Goal: Navigation & Orientation: Find specific page/section

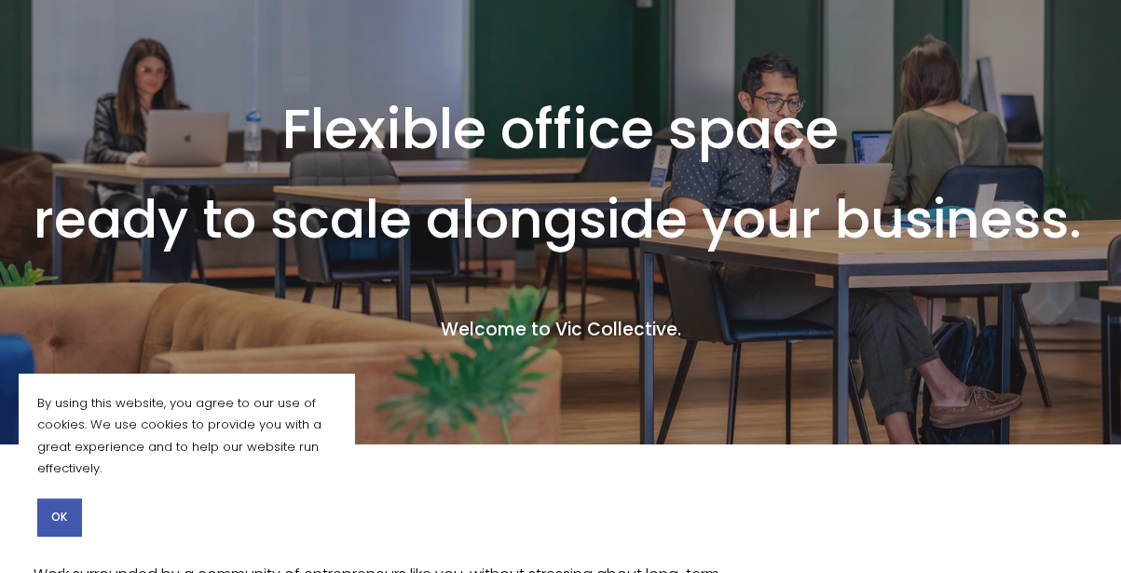
scroll to position [82, 0]
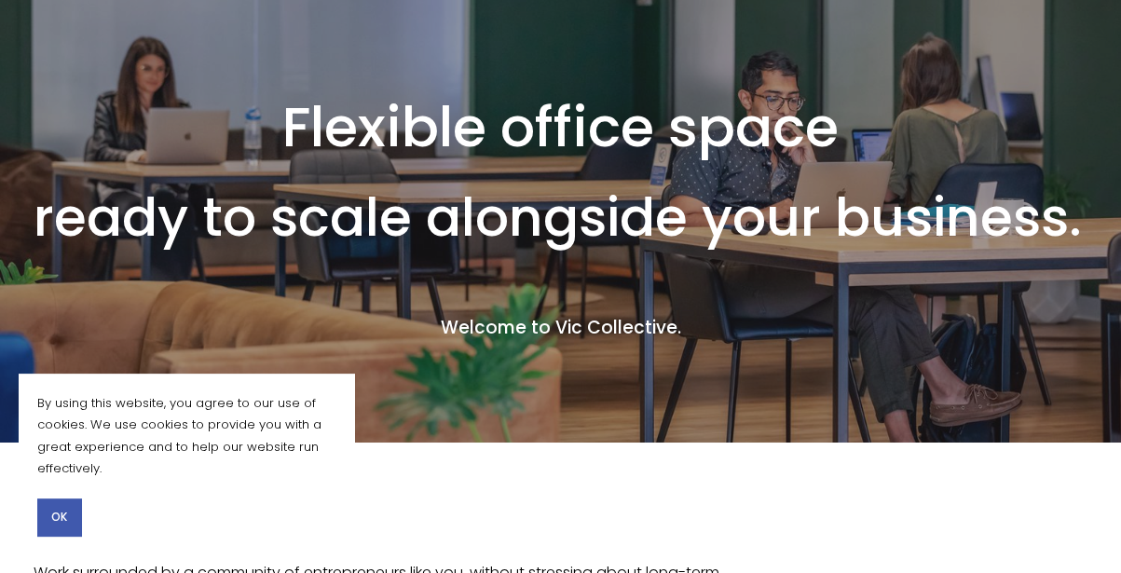
click at [55, 509] on span "OK" at bounding box center [59, 517] width 16 height 17
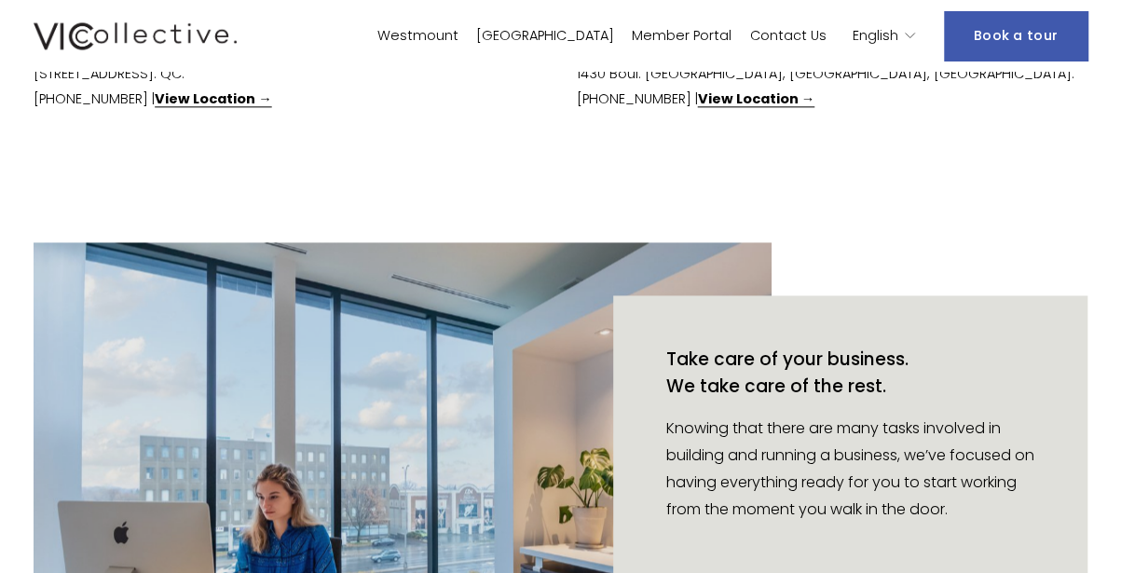
scroll to position [1087, 0]
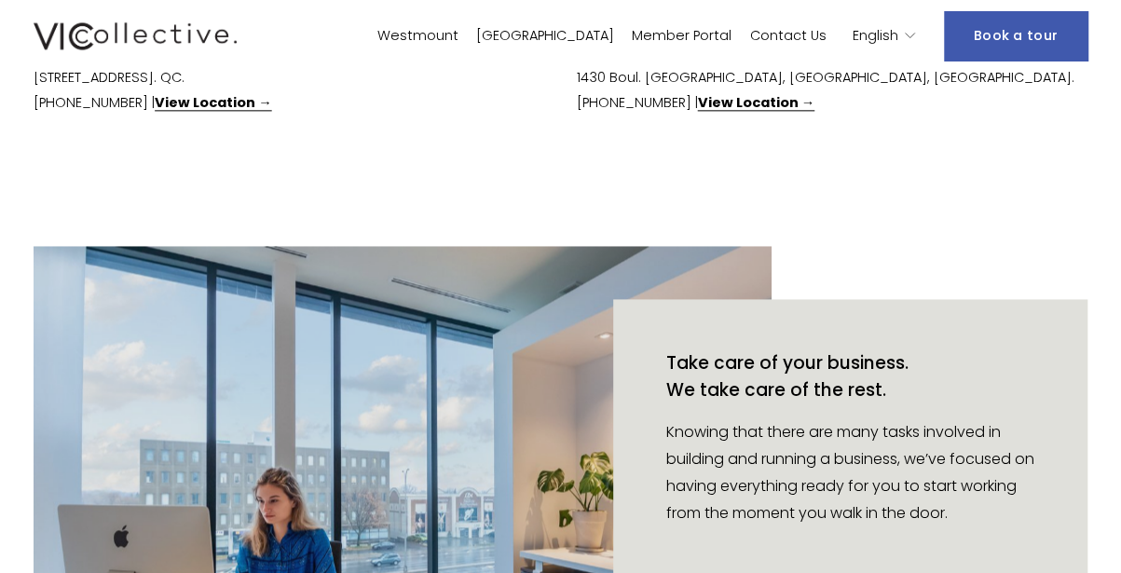
click at [459, 39] on link "Westmount" at bounding box center [417, 35] width 81 height 27
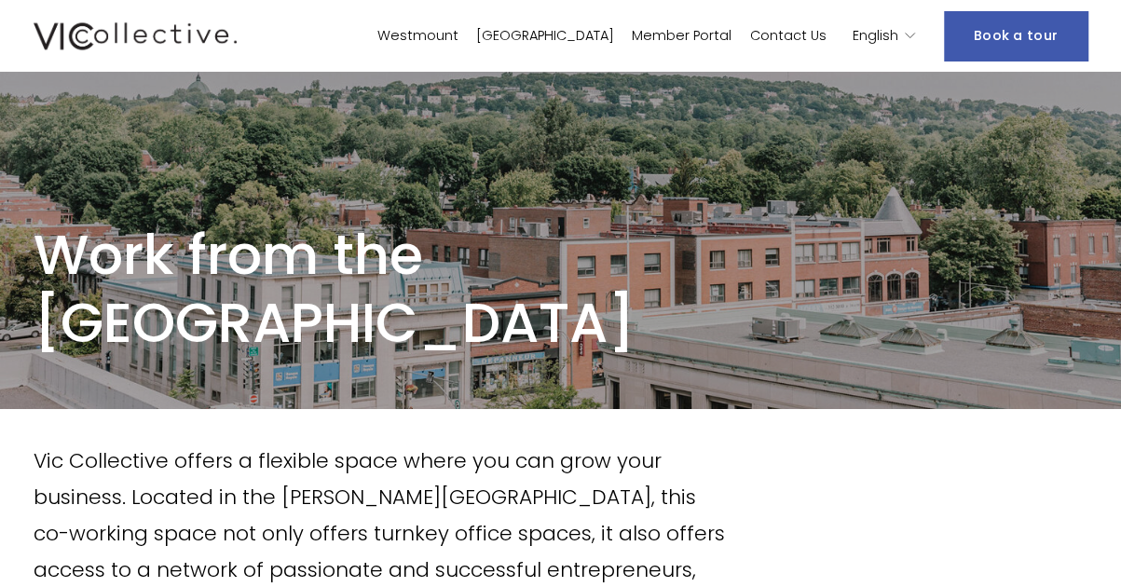
drag, startPoint x: 35, startPoint y: 251, endPoint x: 667, endPoint y: 338, distance: 638.0
click at [667, 338] on h1 "Work from the [GEOGRAPHIC_DATA]" at bounding box center [538, 289] width 1009 height 136
click at [585, 475] on p "Vic Collective offers a flexible space where you can grow your business. Locate…" at bounding box center [383, 552] width 699 height 219
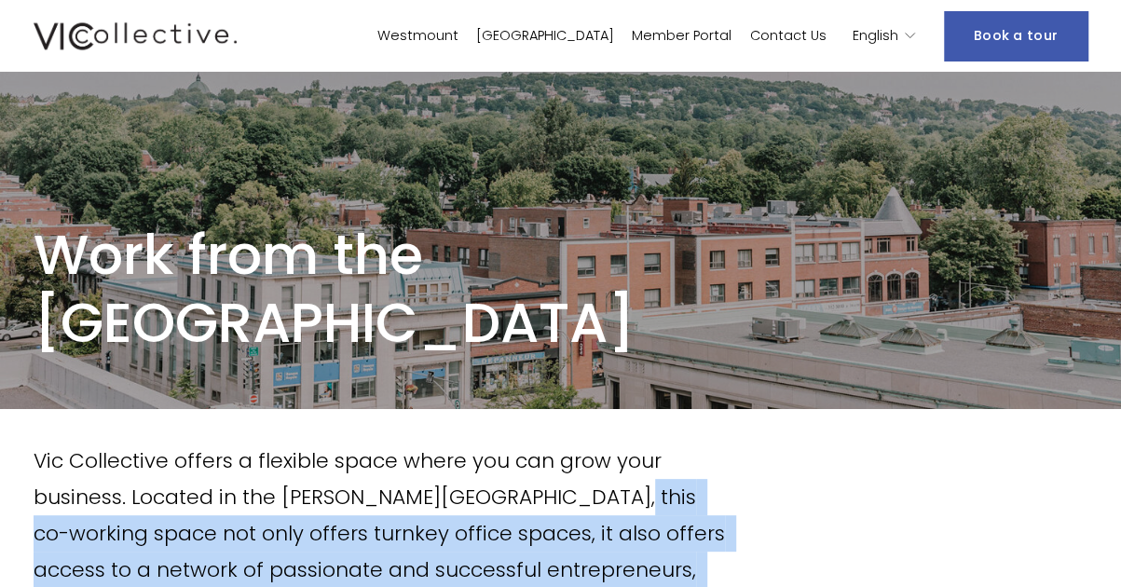
drag, startPoint x: 585, startPoint y: 475, endPoint x: 567, endPoint y: 502, distance: 32.8
click at [567, 502] on p "Vic Collective offers a flexible space where you can grow your business. Locate…" at bounding box center [383, 552] width 699 height 219
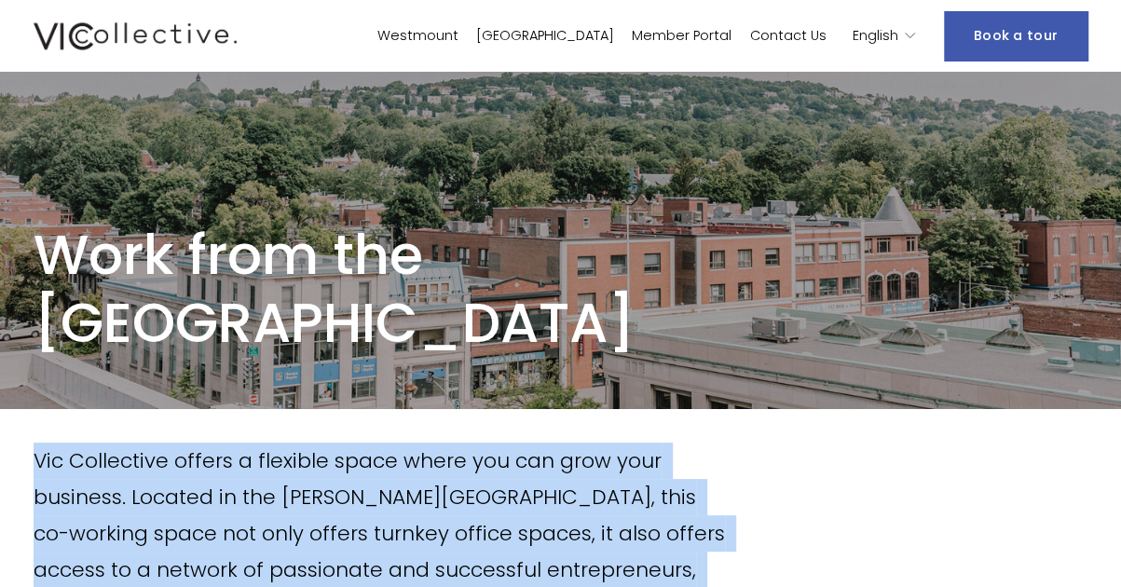
click at [567, 502] on p "Vic Collective offers a flexible space where you can grow your business. Locate…" at bounding box center [383, 552] width 699 height 219
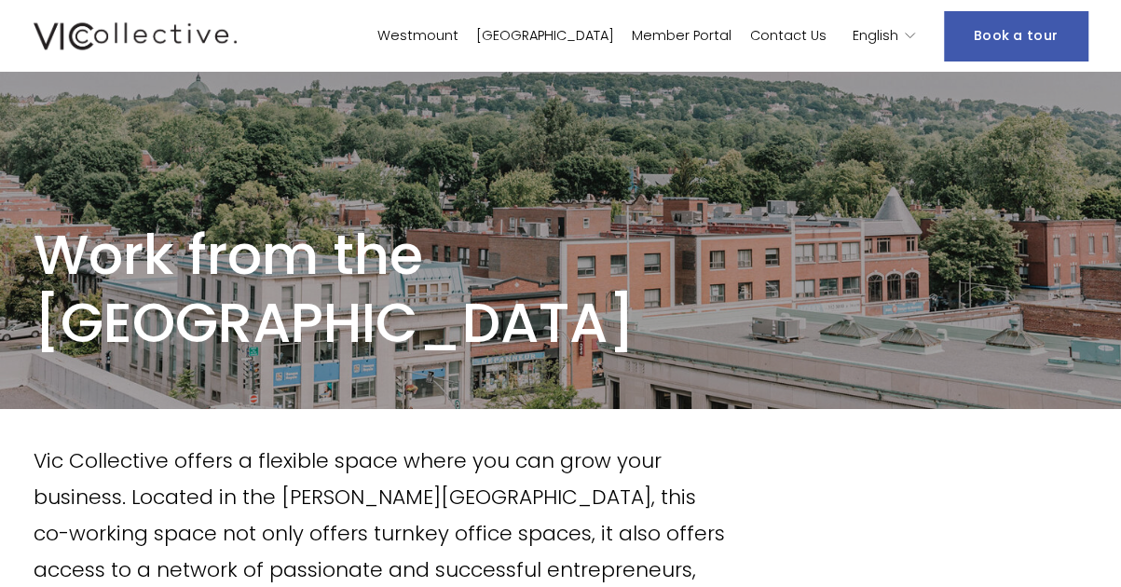
click at [910, 36] on use "language picker" at bounding box center [910, 36] width 8 height 5
